Goal: Task Accomplishment & Management: Manage account settings

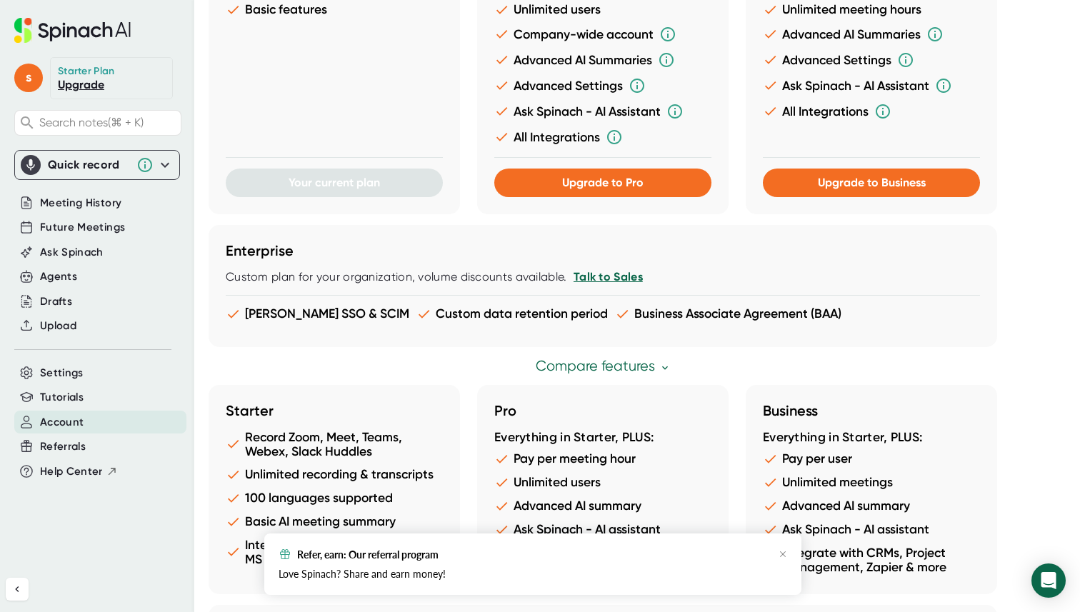
scroll to position [738, 0]
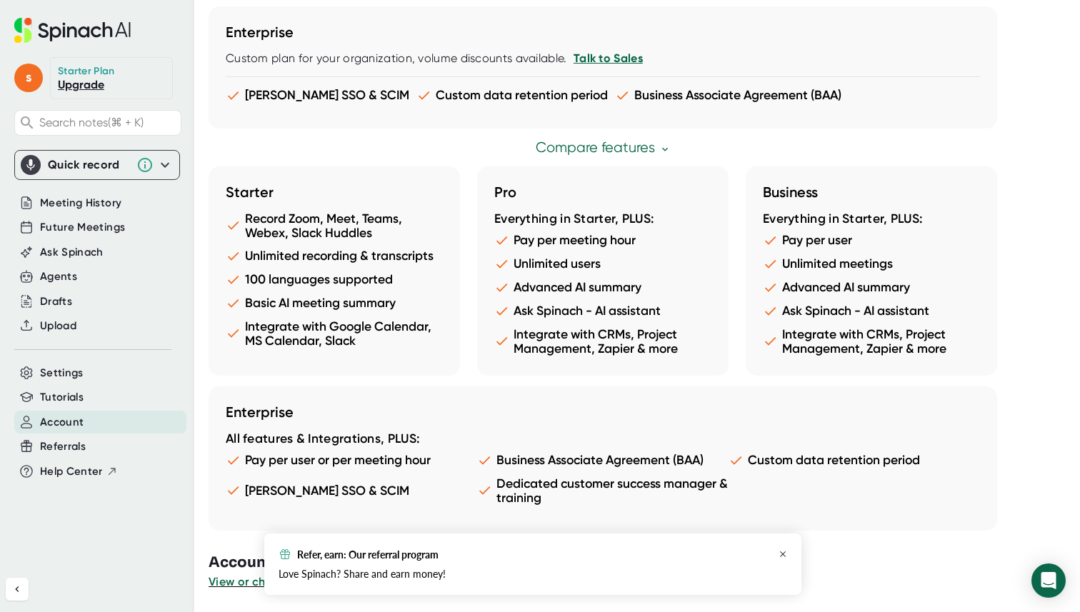
click at [786, 551] on icon "button" at bounding box center [782, 554] width 9 height 9
click at [305, 580] on span "View or change your Spinach account" at bounding box center [314, 582] width 210 height 14
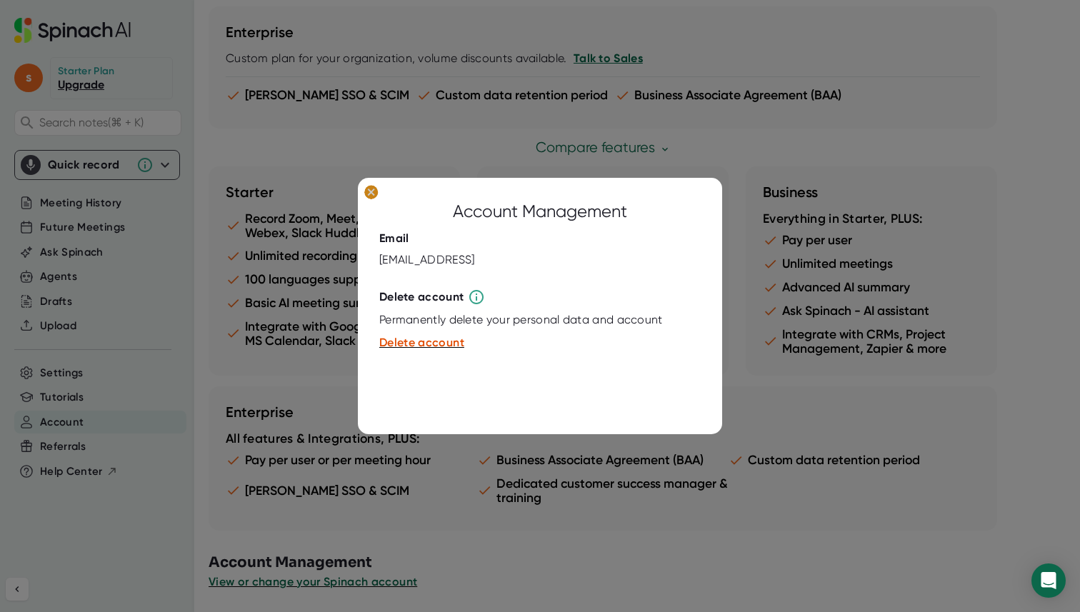
click at [372, 196] on ellipse at bounding box center [371, 192] width 14 height 14
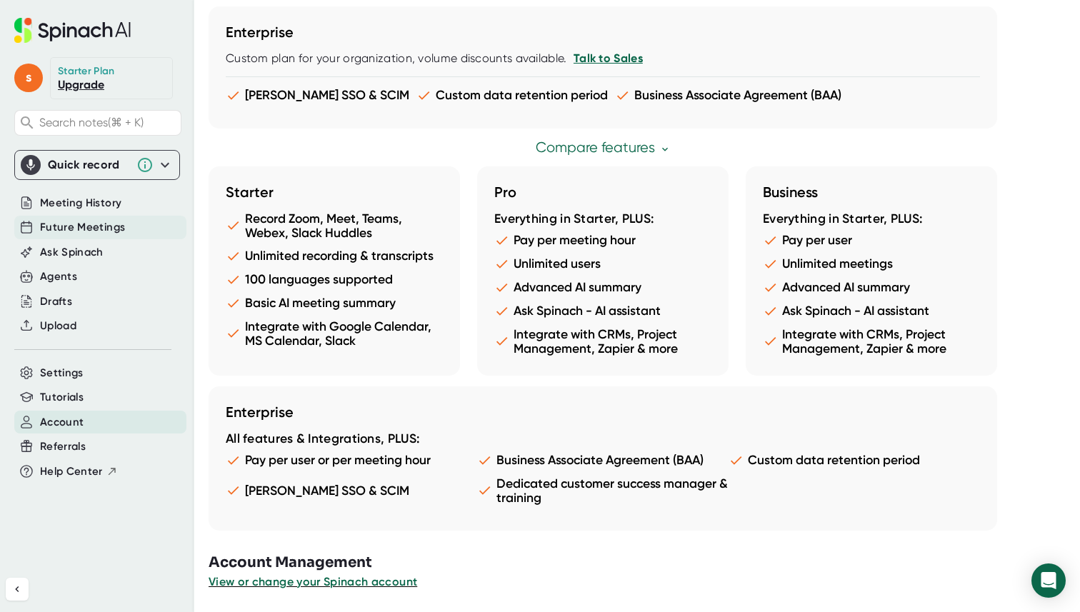
click at [84, 221] on span "Future Meetings" at bounding box center [82, 227] width 85 height 16
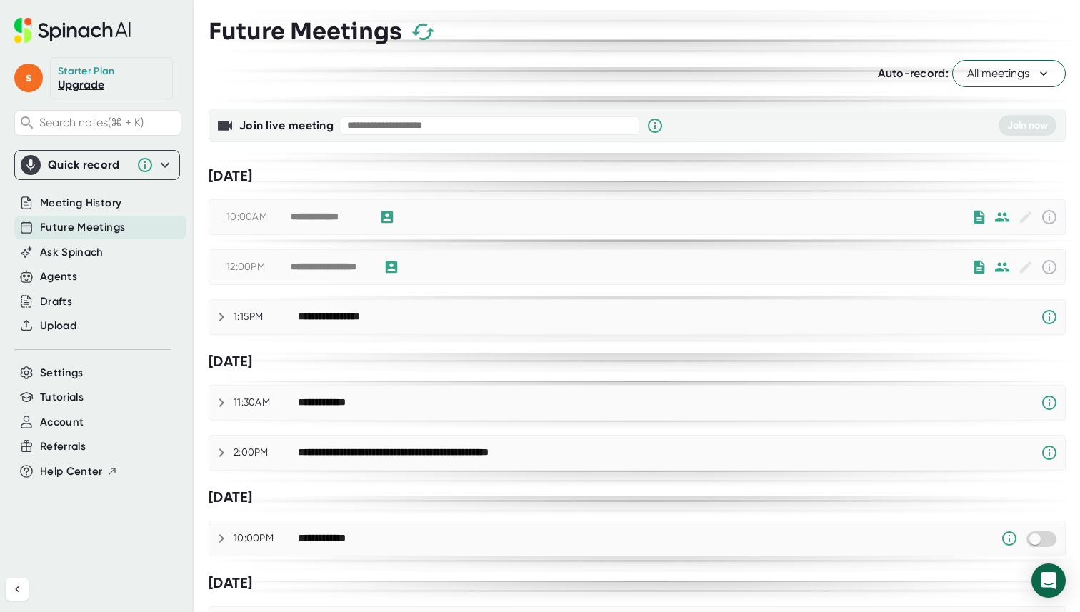
click at [700, 68] on div "Auto-record: All meetings" at bounding box center [637, 73] width 857 height 27
